Goal: Task Accomplishment & Management: Manage account settings

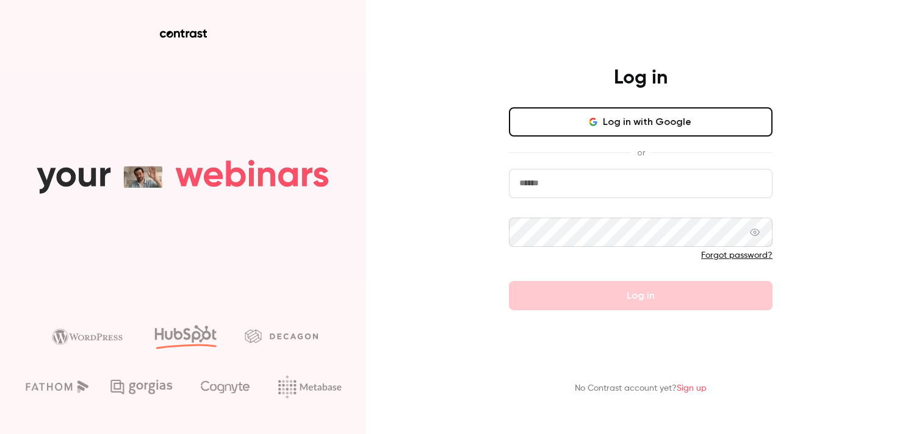
click at [569, 173] on input "email" at bounding box center [640, 183] width 263 height 29
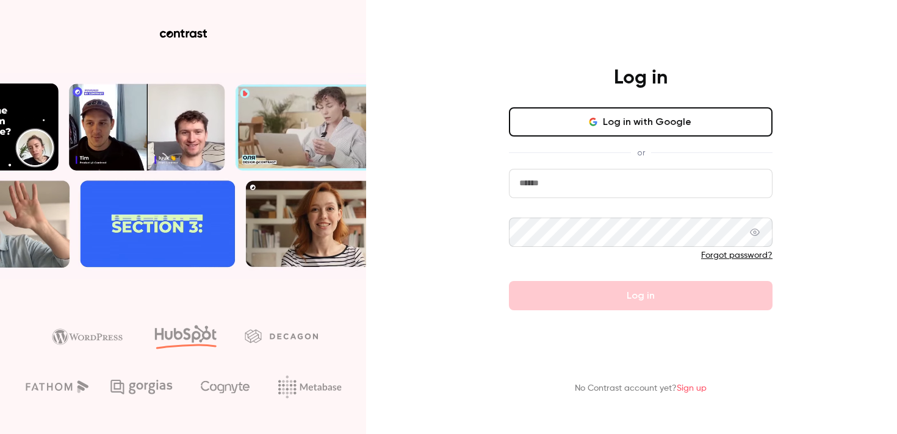
click at [593, 130] on button "Log in with Google" at bounding box center [640, 121] width 263 height 29
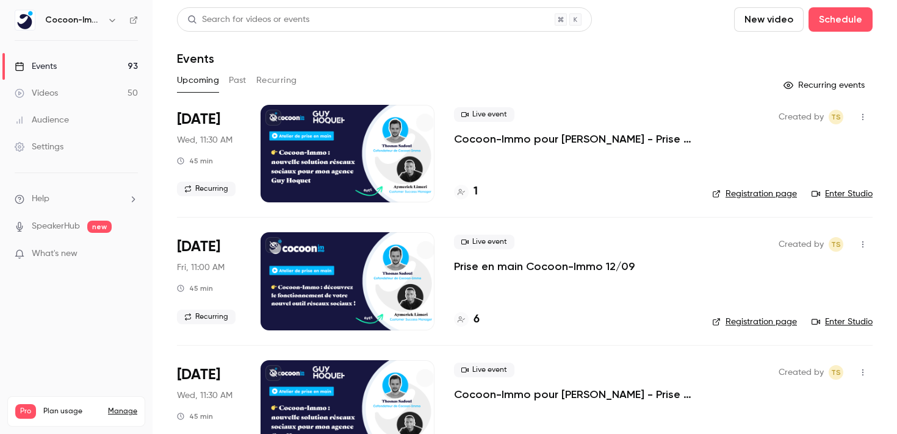
click at [487, 137] on p "Cocoon-Immo pour [PERSON_NAME] - Prise en main" at bounding box center [573, 139] width 238 height 15
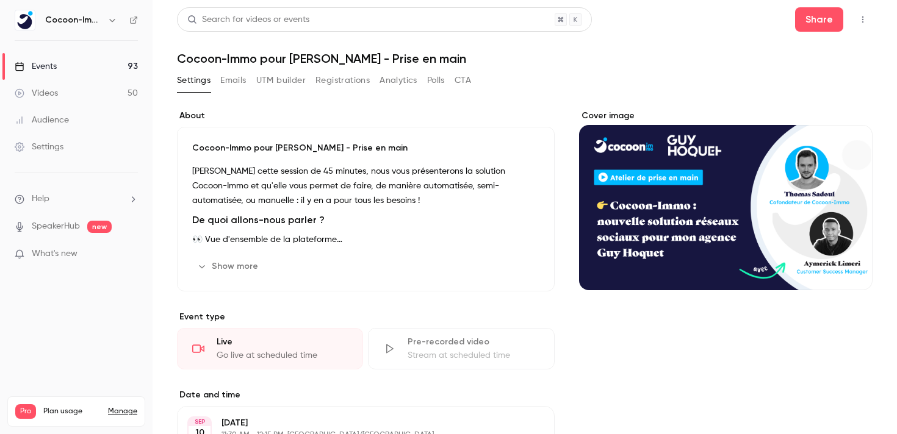
click at [441, 357] on div "Stream at scheduled time" at bounding box center [472, 355] width 131 height 12
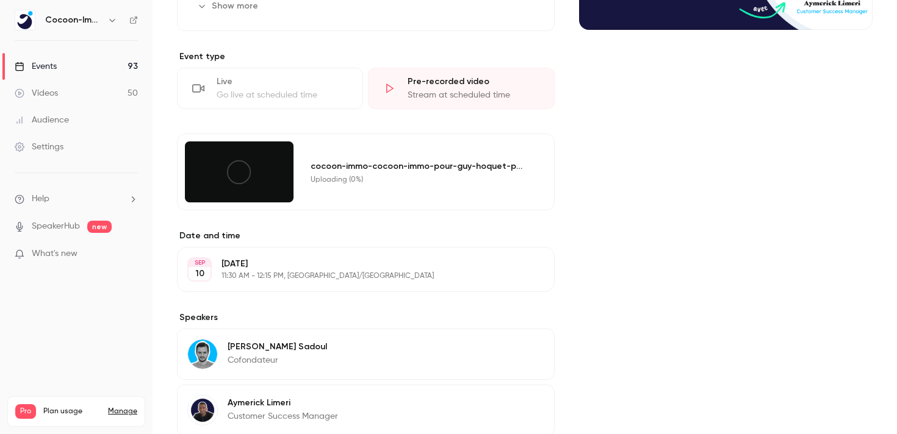
scroll to position [141, 0]
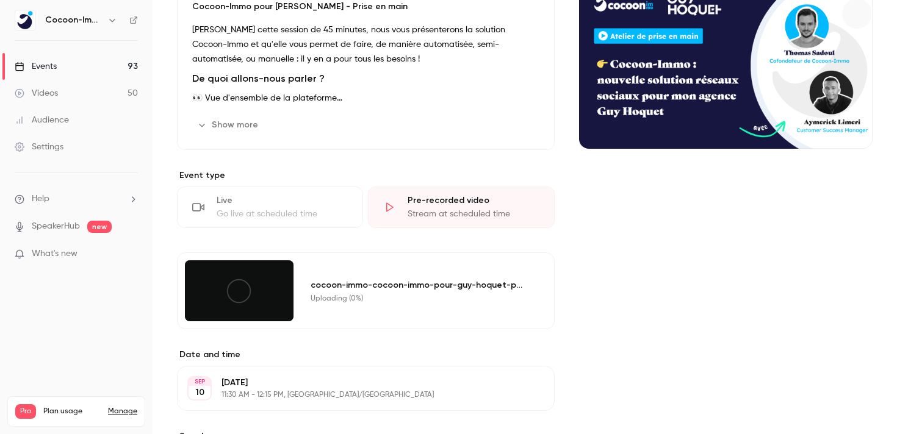
click at [643, 234] on div "Cover image" at bounding box center [725, 308] width 293 height 681
click at [590, 276] on div "Cover image" at bounding box center [725, 308] width 293 height 681
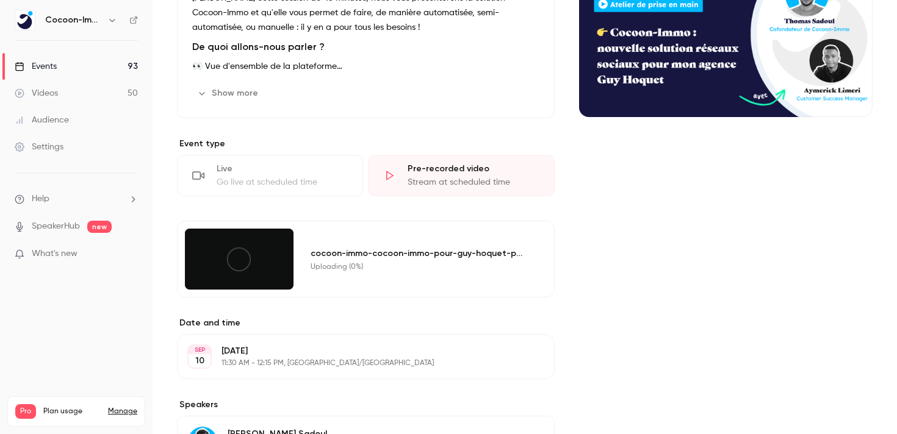
scroll to position [309, 0]
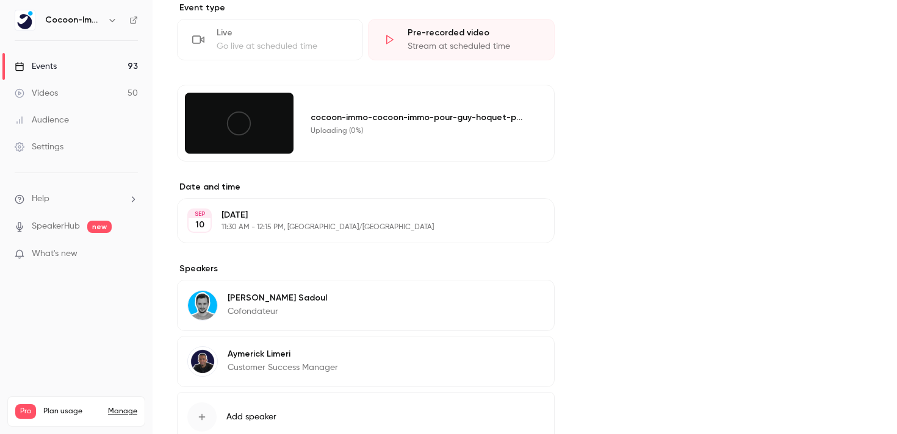
click at [238, 126] on icon at bounding box center [238, 123] width 27 height 27
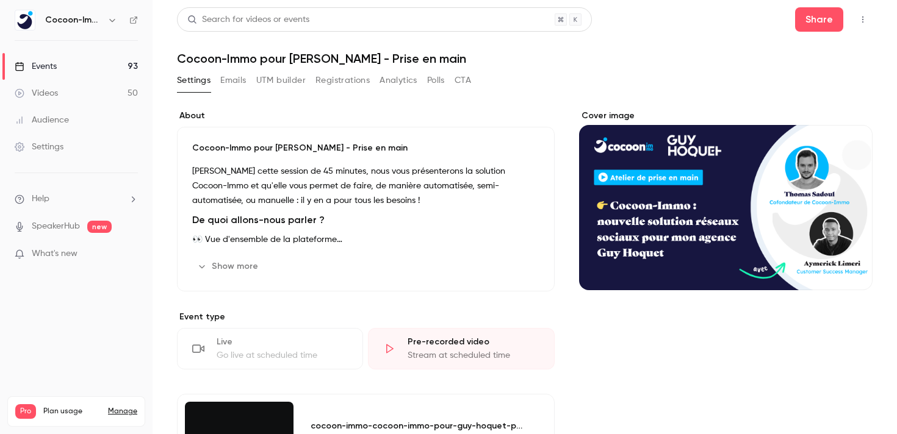
click at [859, 24] on button "button" at bounding box center [863, 20] width 20 height 20
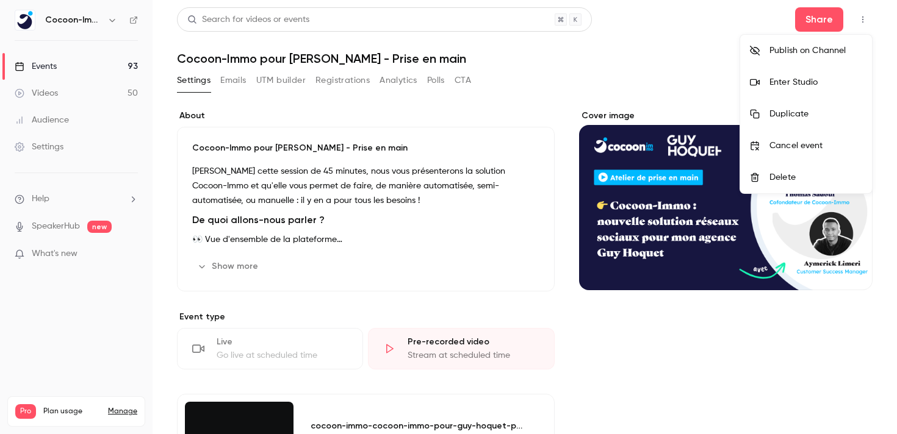
click at [817, 87] on div "Enter Studio" at bounding box center [815, 82] width 93 height 12
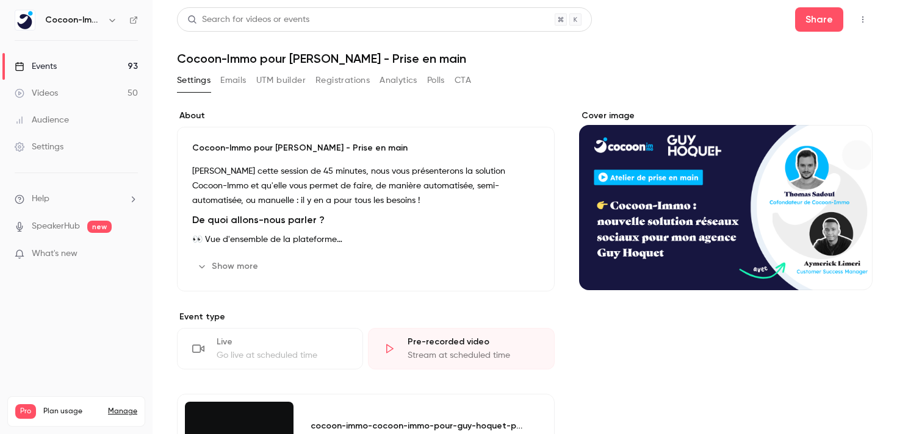
click at [343, 90] on button "Registrations" at bounding box center [342, 81] width 54 height 20
